Goal: Navigation & Orientation: Find specific page/section

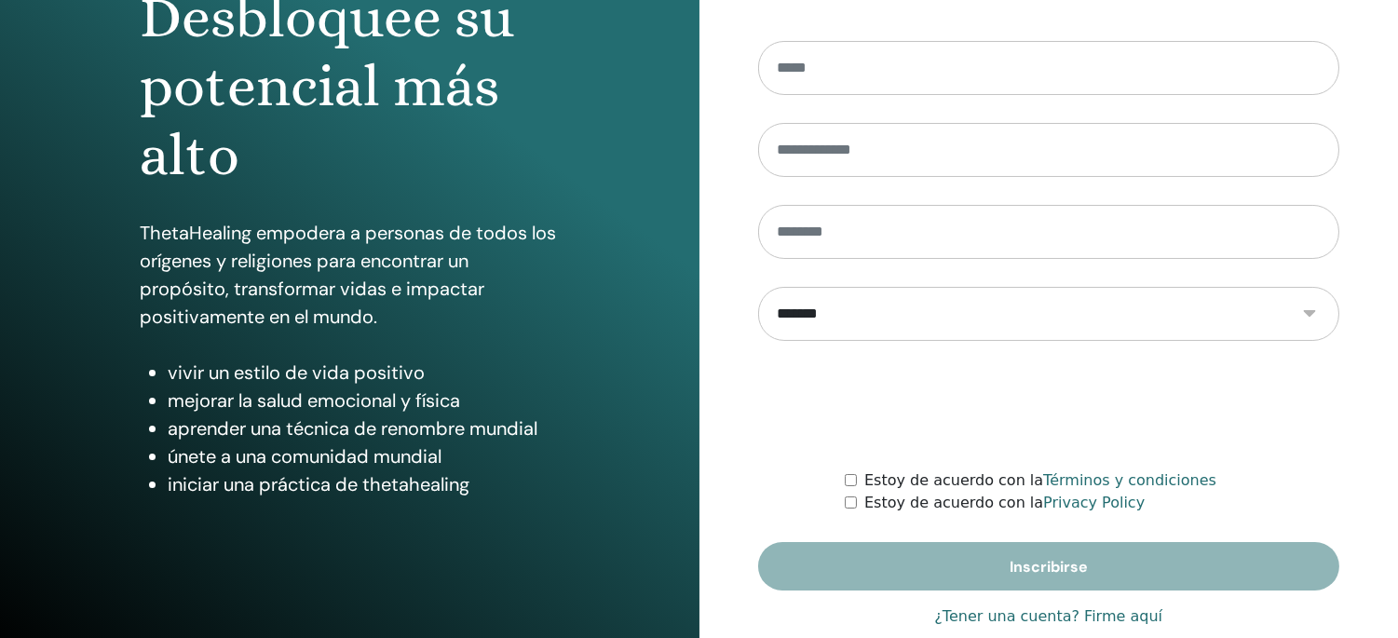
scroll to position [255, 0]
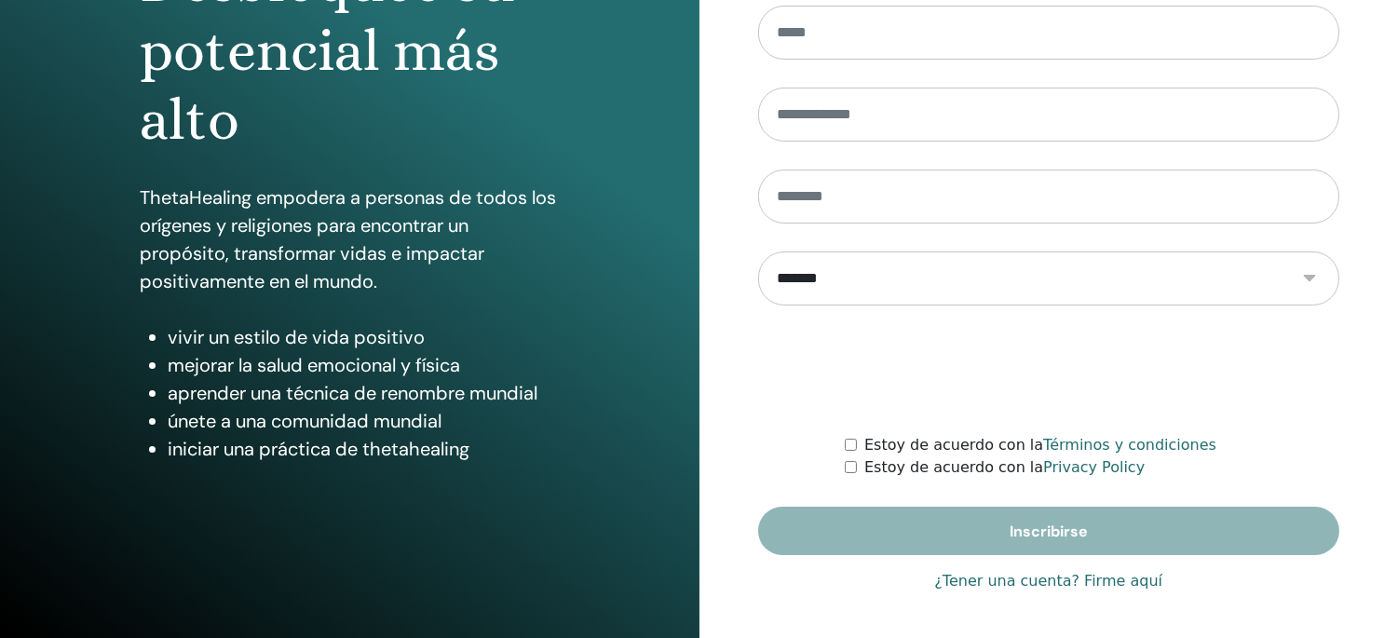
click at [971, 579] on link "¿Tener una cuenta? Firme aquí" at bounding box center [1048, 581] width 228 height 22
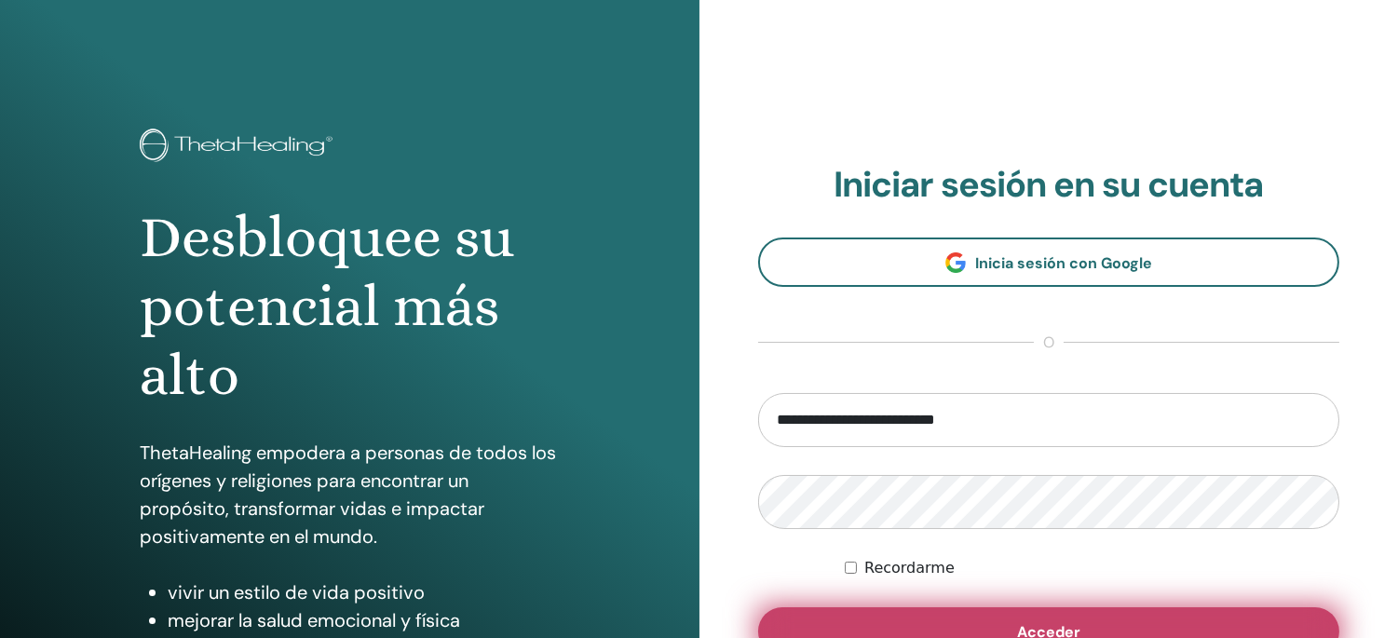
click at [973, 626] on button "Acceder" at bounding box center [1049, 631] width 582 height 48
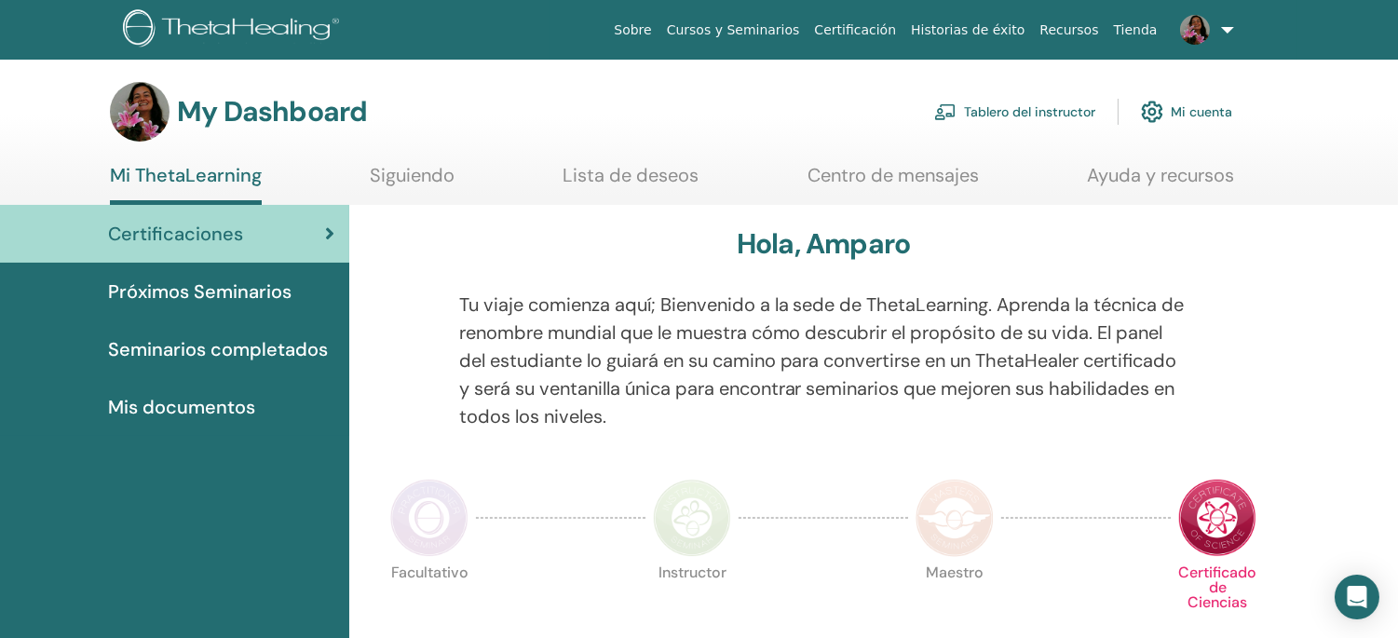
click at [1029, 112] on link "Tablero del instructor" at bounding box center [1014, 111] width 161 height 41
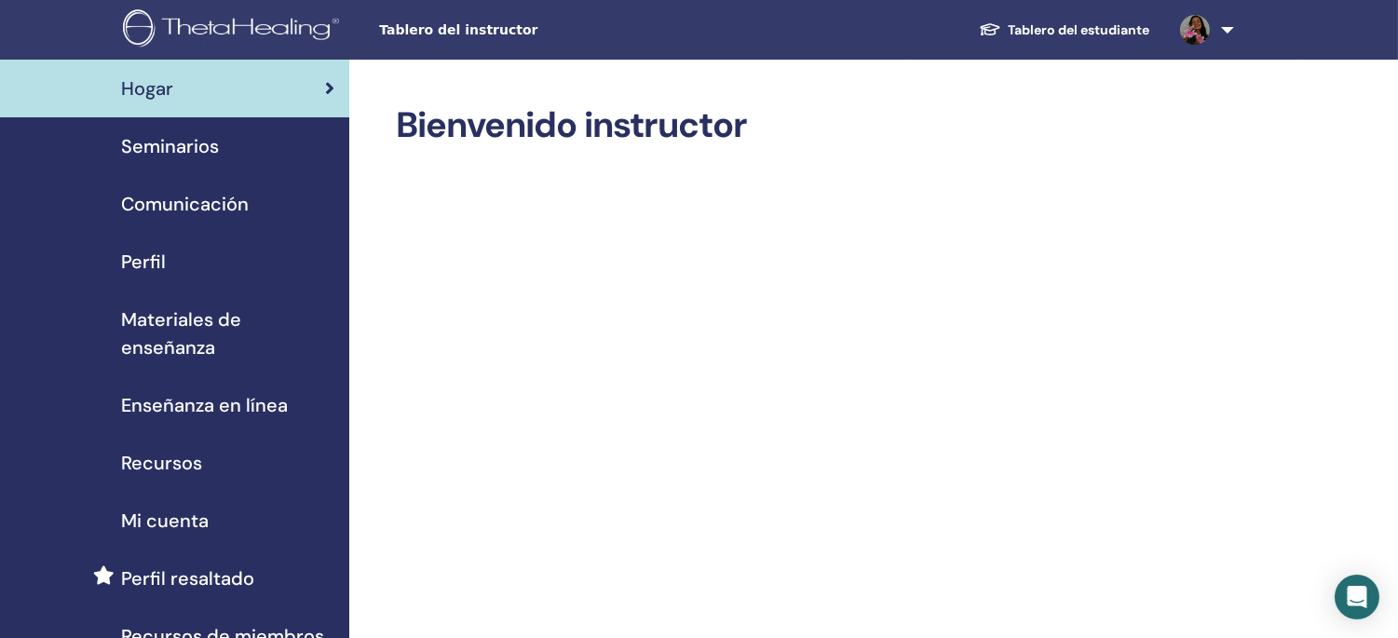
click at [169, 134] on span "Seminarios" at bounding box center [170, 146] width 98 height 28
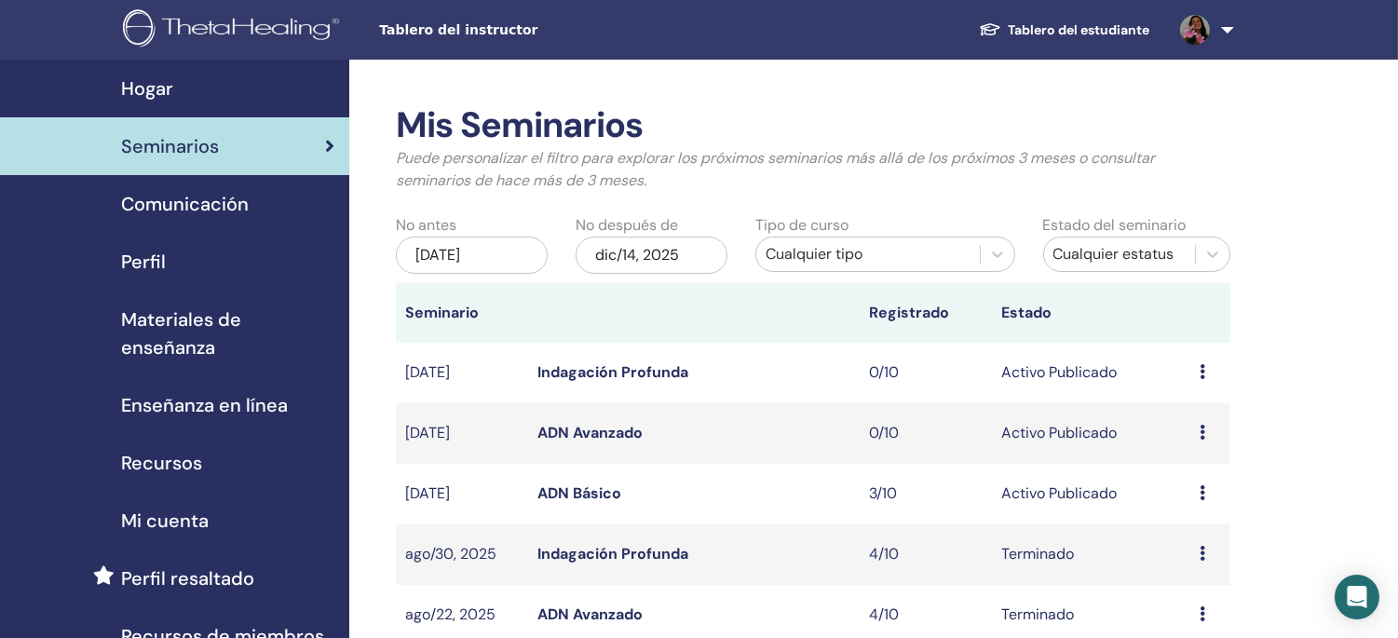
click at [589, 607] on link "ADN Avanzado" at bounding box center [590, 615] width 105 height 20
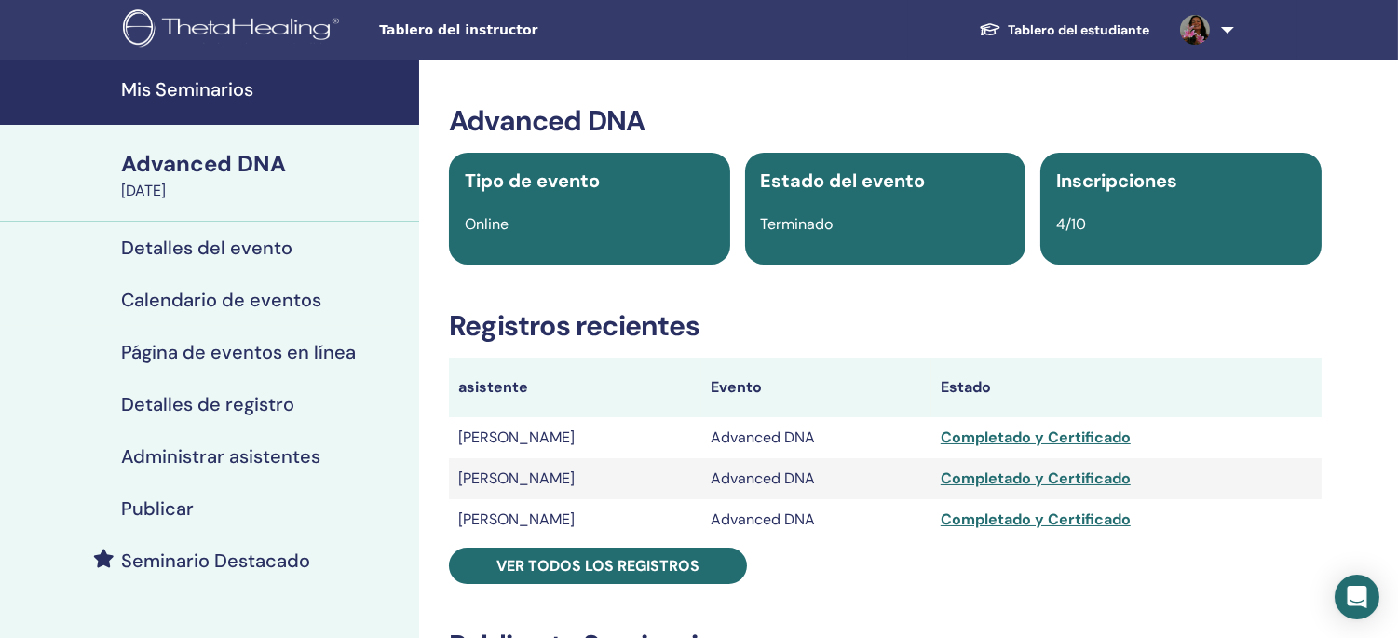
click at [182, 84] on h4 "Mis Seminarios" at bounding box center [264, 89] width 287 height 22
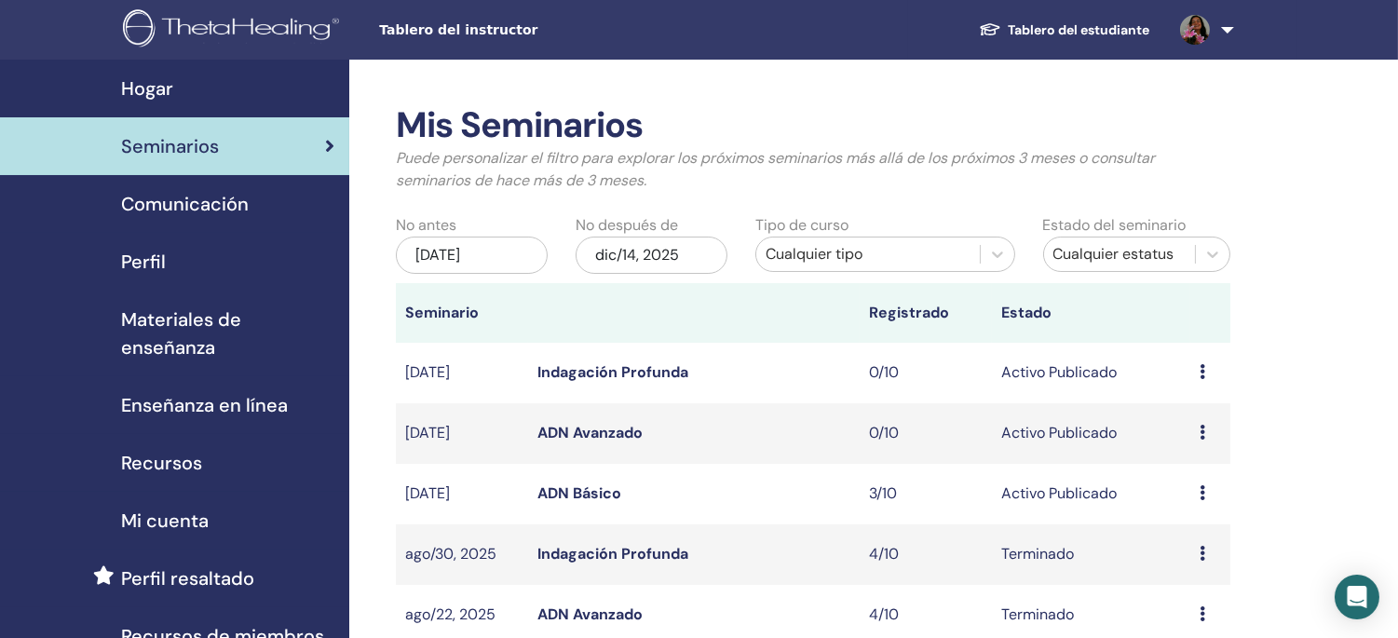
click at [600, 616] on link "ADN Avanzado" at bounding box center [590, 615] width 105 height 20
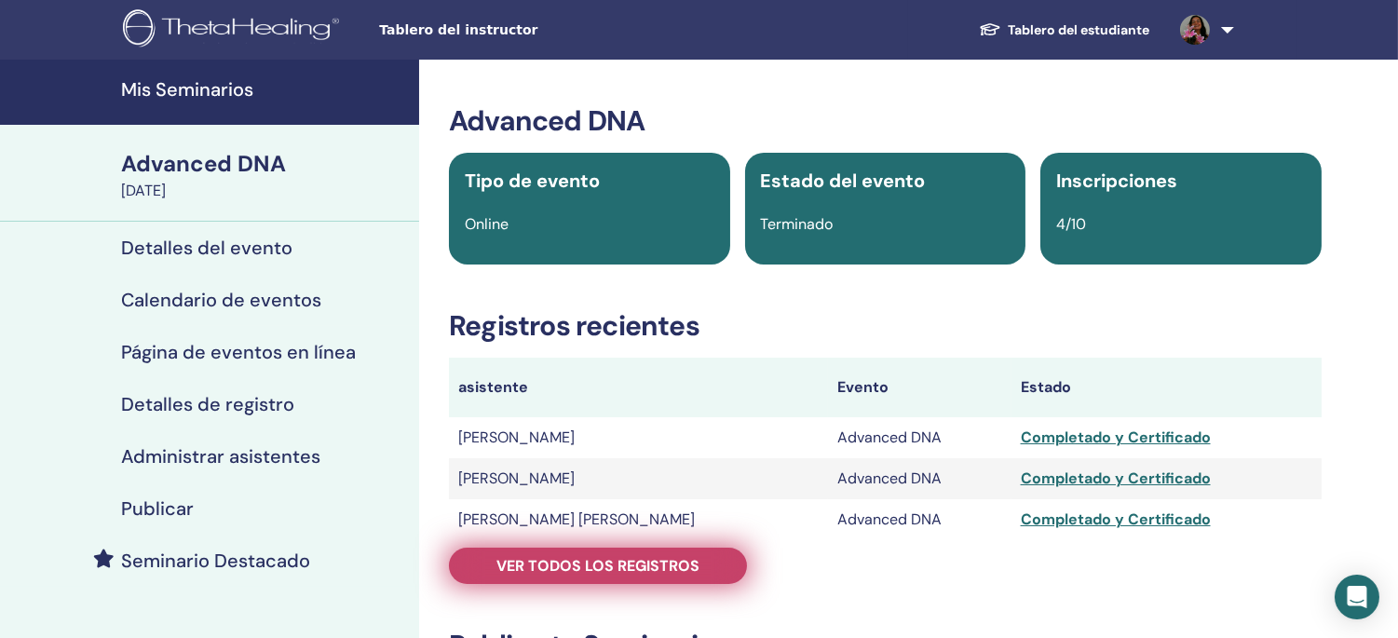
click at [648, 557] on span "Ver todos los registros" at bounding box center [598, 566] width 203 height 20
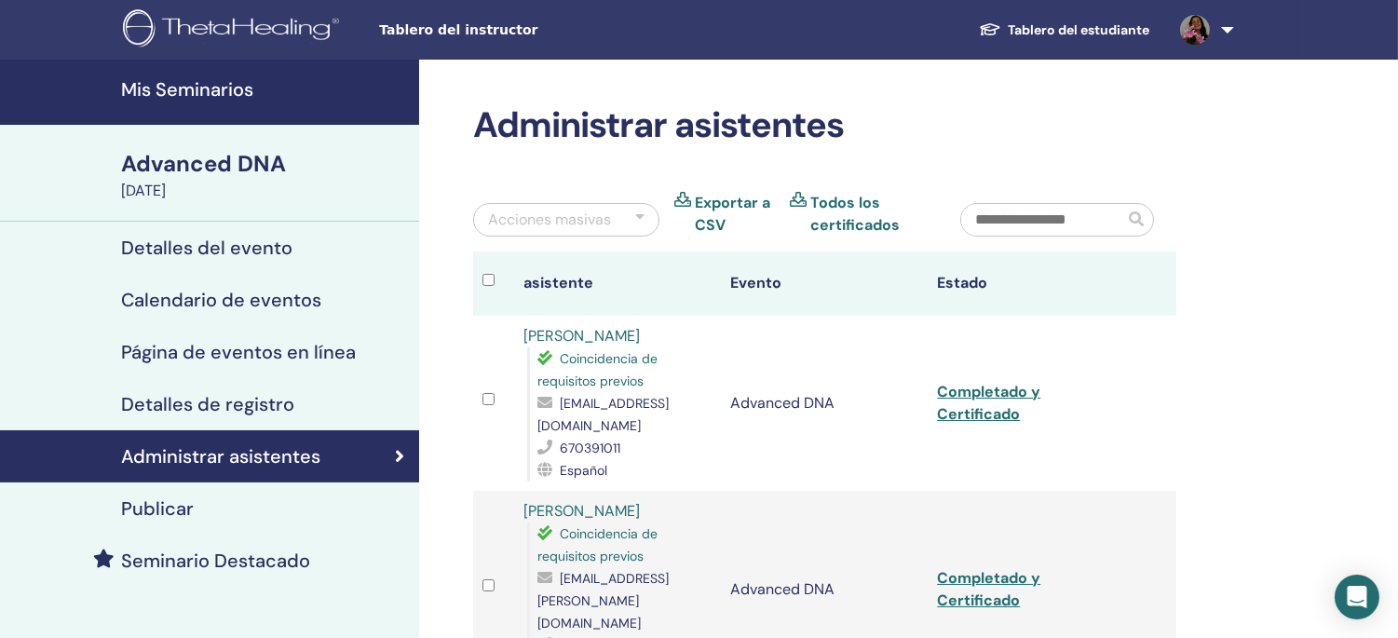
click at [216, 88] on h4 "Mis Seminarios" at bounding box center [264, 89] width 287 height 22
